Goal: Task Accomplishment & Management: Manage account settings

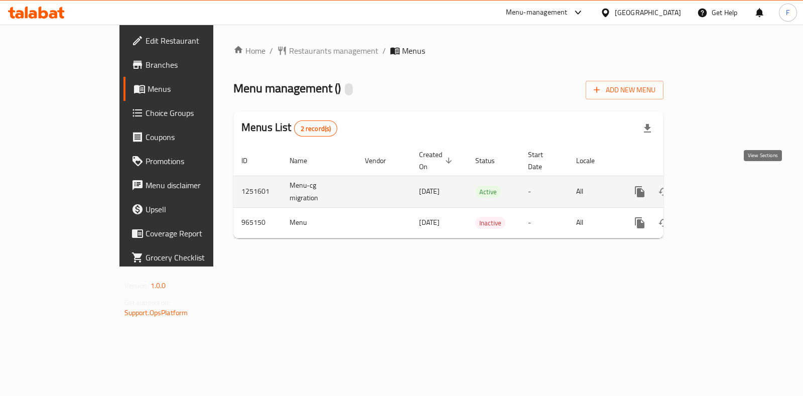
click at [719, 186] on icon "enhanced table" at bounding box center [712, 192] width 12 height 12
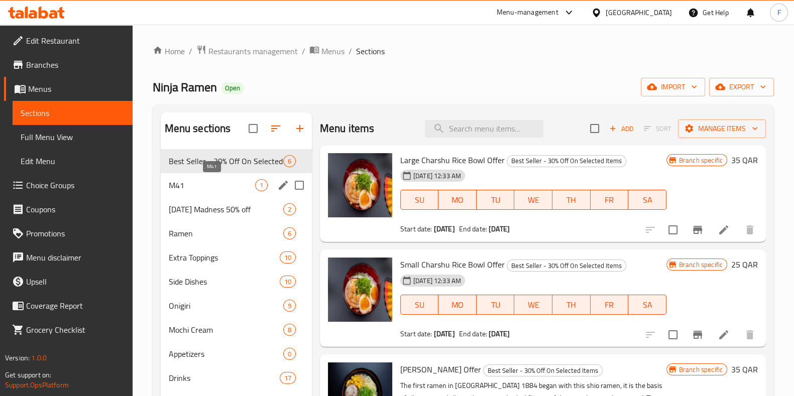
click at [177, 185] on span "M41" at bounding box center [212, 185] width 86 height 12
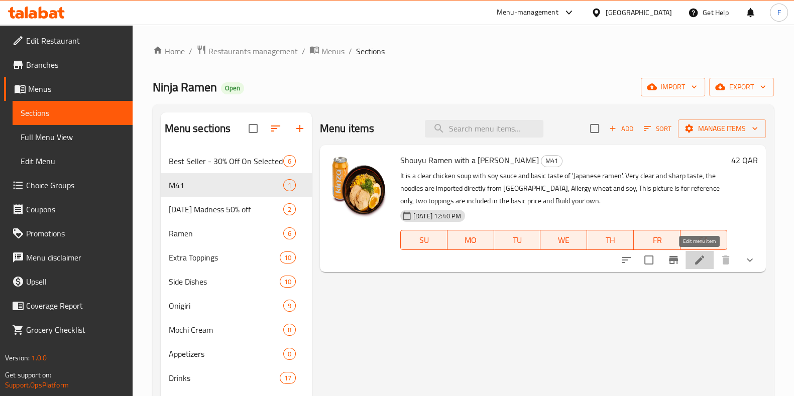
click at [701, 263] on icon at bounding box center [699, 260] width 12 height 12
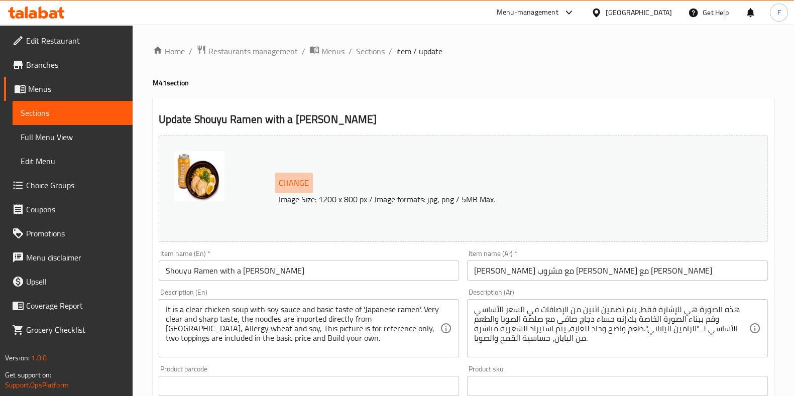
click at [297, 181] on span "Change" at bounding box center [294, 183] width 30 height 15
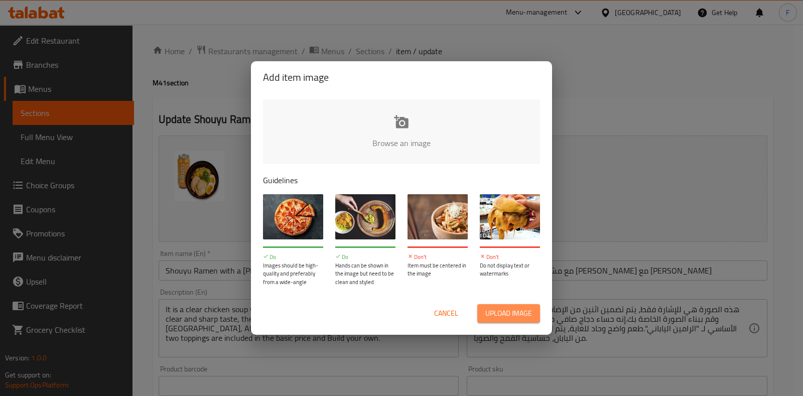
click at [507, 309] on span "Upload image" at bounding box center [509, 313] width 47 height 13
click at [403, 126] on input "file" at bounding box center [741, 146] width 956 height 94
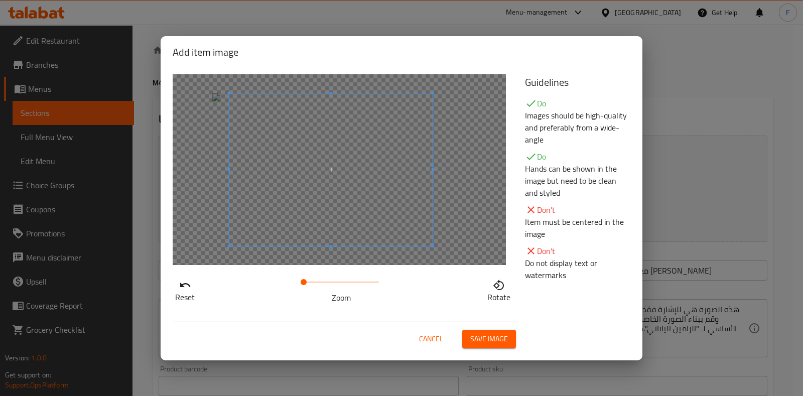
click at [372, 209] on span at bounding box center [330, 169] width 203 height 153
click at [483, 335] on span "Save image" at bounding box center [489, 339] width 38 height 13
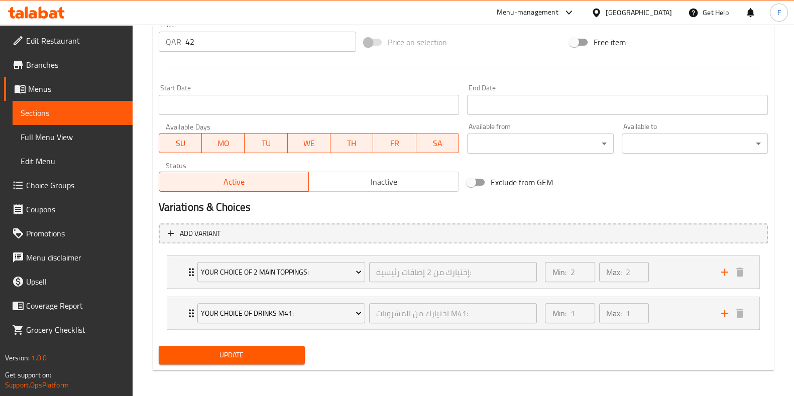
scroll to position [385, 0]
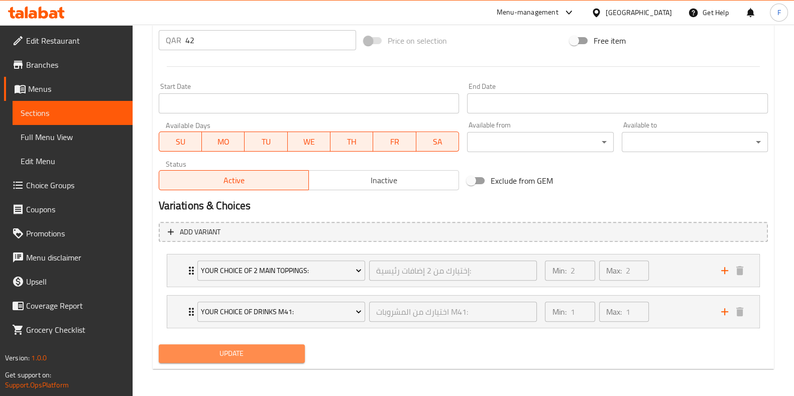
click at [265, 353] on span "Update" at bounding box center [232, 353] width 130 height 13
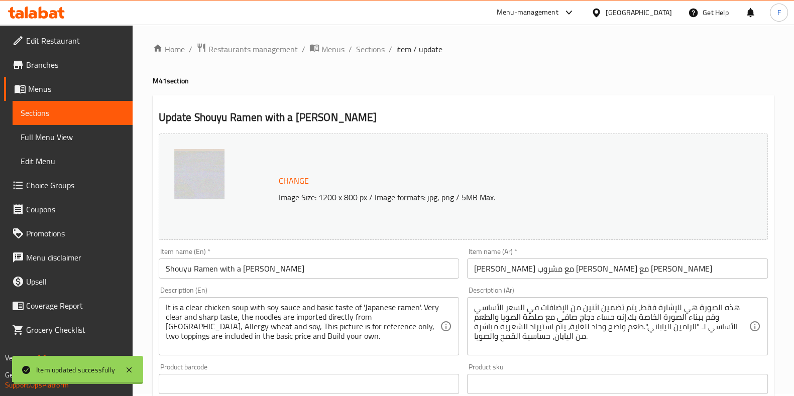
scroll to position [0, 0]
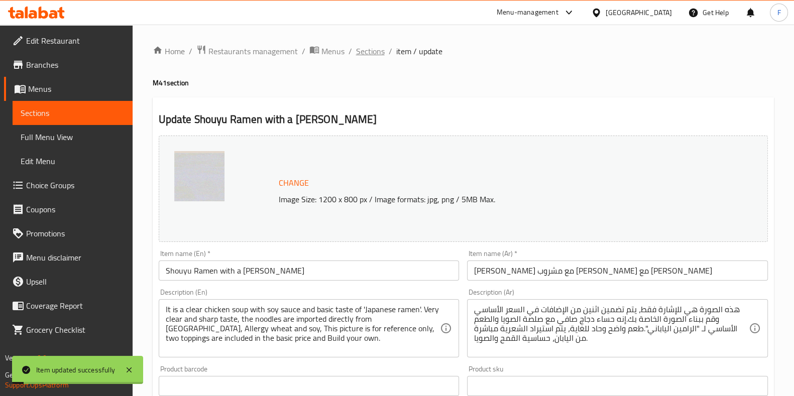
click at [362, 51] on span "Sections" at bounding box center [370, 51] width 29 height 12
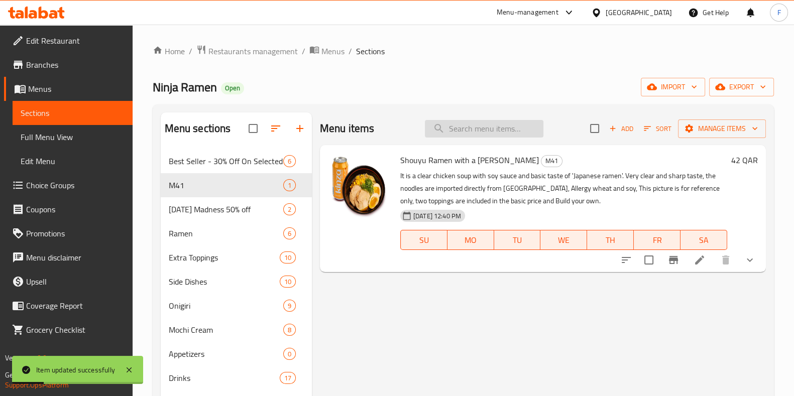
click at [506, 124] on input "search" at bounding box center [484, 129] width 118 height 18
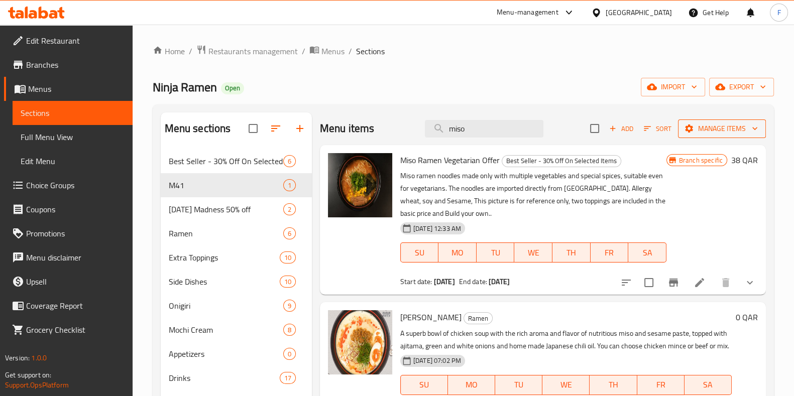
type input "miso"
click at [730, 129] on span "Manage items" at bounding box center [722, 129] width 72 height 13
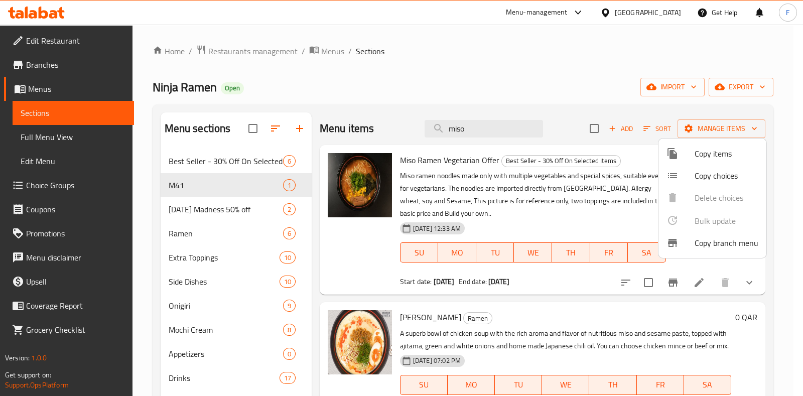
click at [208, 184] on div at bounding box center [401, 198] width 803 height 396
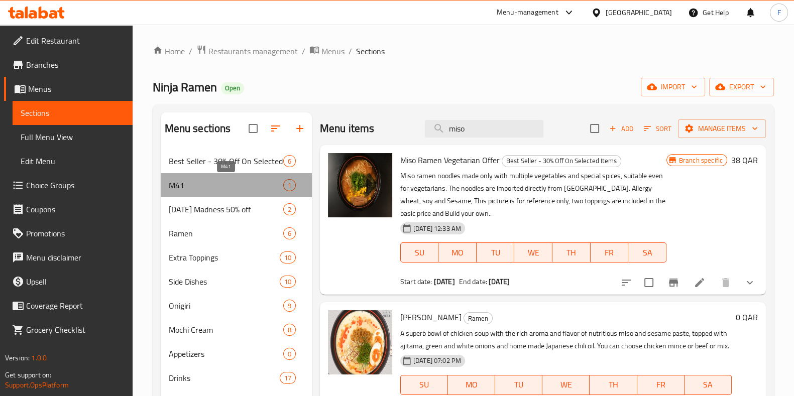
click at [223, 188] on span "M41" at bounding box center [226, 185] width 114 height 12
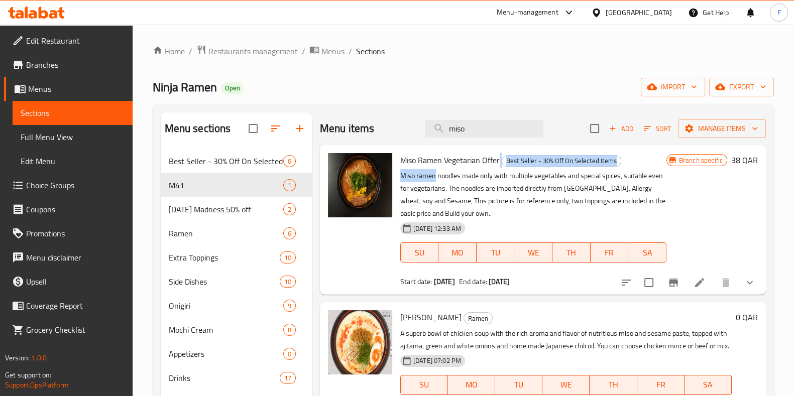
drag, startPoint x: 498, startPoint y: 157, endPoint x: 433, endPoint y: 168, distance: 65.6
click at [433, 168] on div "Miso Ramen Vegetarian Offer Best Seller - 30% Off On Selected Items Miso ramen …" at bounding box center [533, 220] width 274 height 142
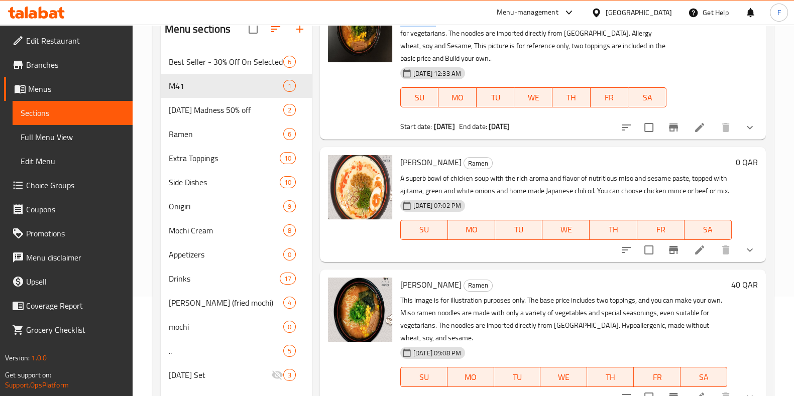
scroll to position [141, 0]
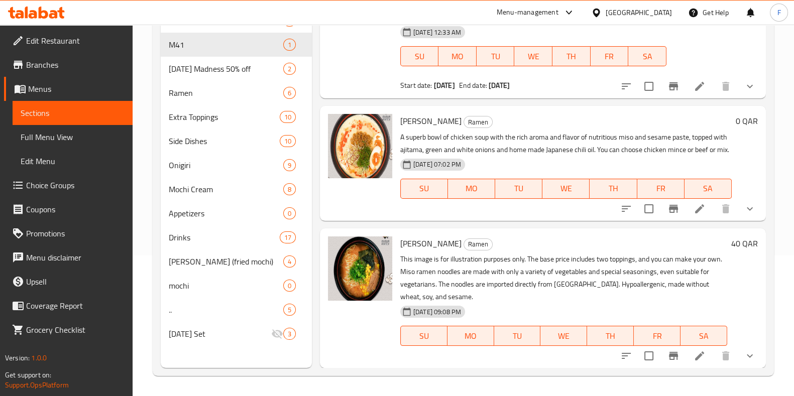
drag, startPoint x: 479, startPoint y: 246, endPoint x: 397, endPoint y: 237, distance: 82.7
click at [397, 237] on div "Miso Ramen Vegetarian Ramen This image is for illustration purposes only. The b…" at bounding box center [563, 298] width 335 height 132
copy span "[PERSON_NAME]"
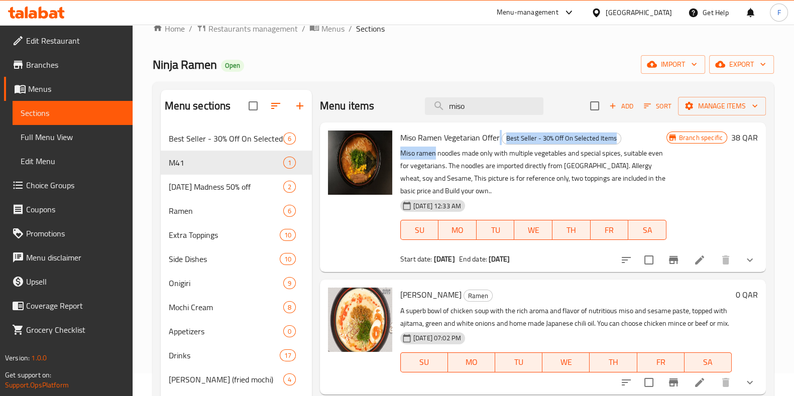
scroll to position [0, 0]
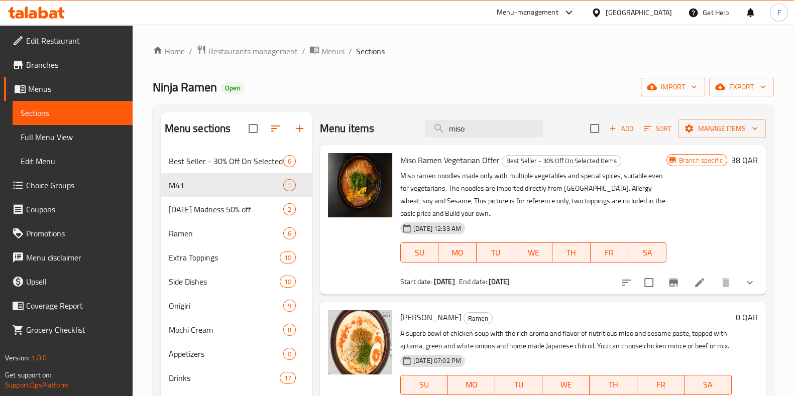
click at [558, 10] on div "Menu-management" at bounding box center [528, 13] width 62 height 12
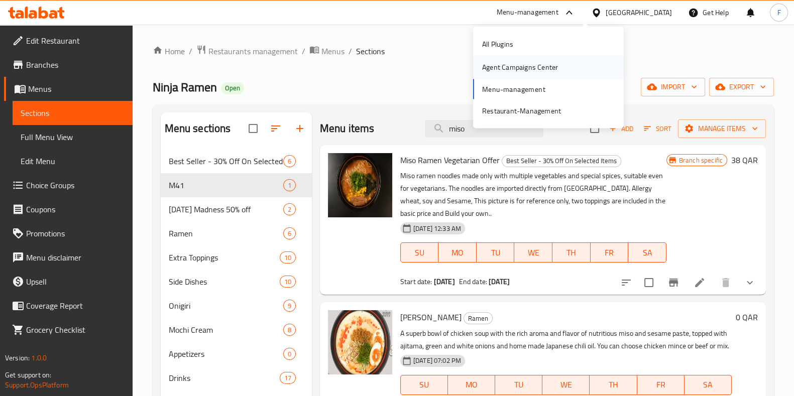
click at [512, 62] on div "Agent Campaigns Center" at bounding box center [520, 67] width 76 height 11
